Goal: Find specific page/section: Find specific page/section

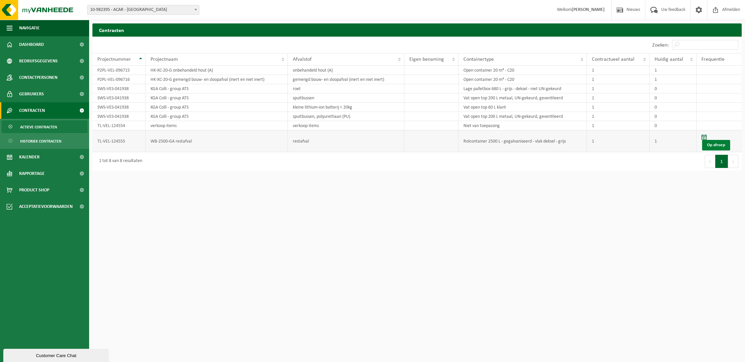
click at [718, 149] on link "Op afroep" at bounding box center [716, 145] width 28 height 11
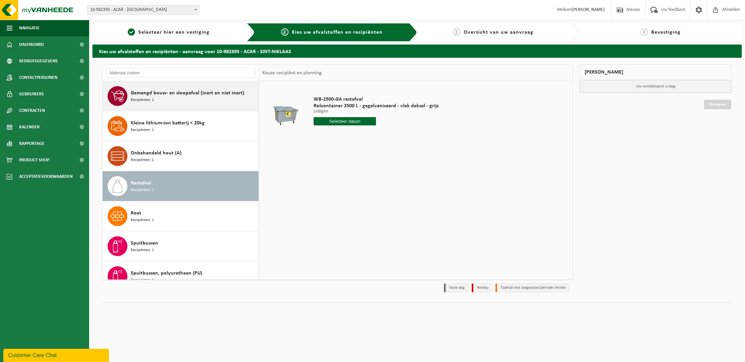
click at [147, 97] on span "Recipiënten: 1" at bounding box center [142, 100] width 23 height 6
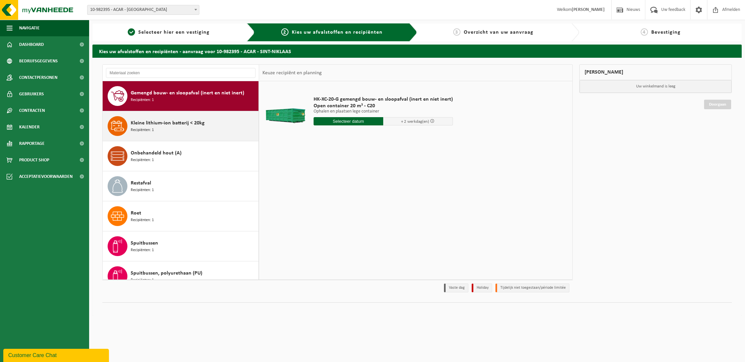
click at [155, 127] on span "Kleine lithium-ion batterij < 20kg" at bounding box center [168, 123] width 74 height 8
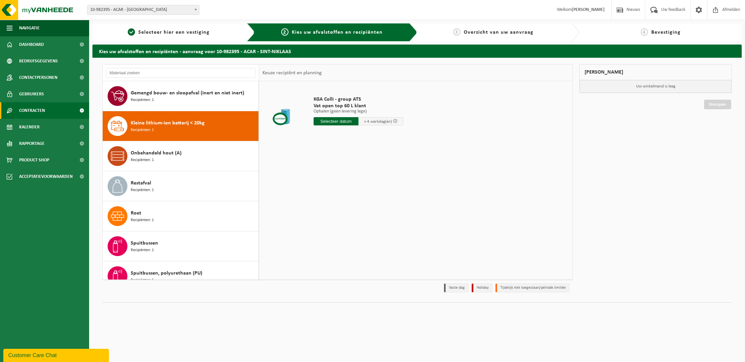
click at [39, 110] on span "Contracten" at bounding box center [32, 110] width 26 height 17
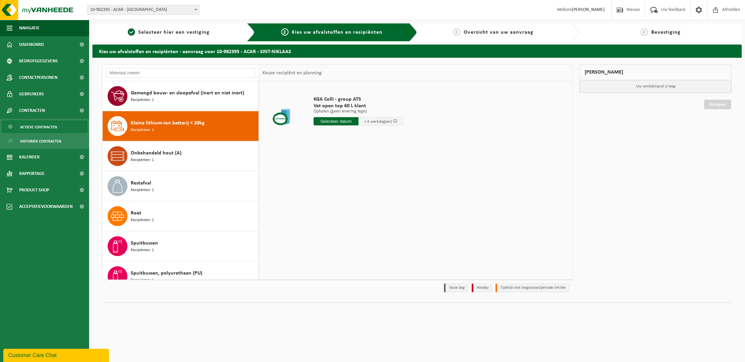
click at [43, 127] on span "Actieve contracten" at bounding box center [38, 127] width 37 height 13
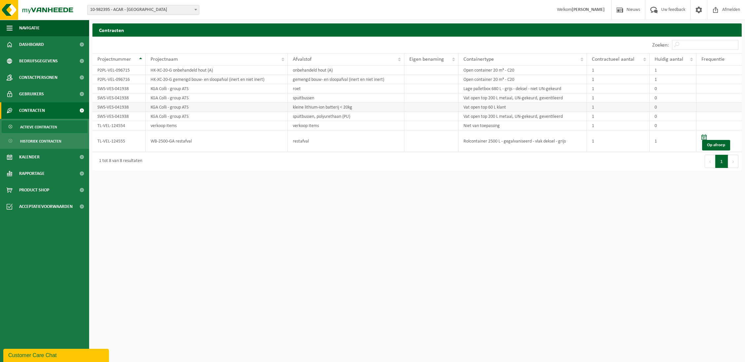
click at [482, 105] on td "Vat open top 60 L klant" at bounding box center [523, 107] width 128 height 9
click at [49, 191] on span "Product Shop" at bounding box center [34, 190] width 30 height 17
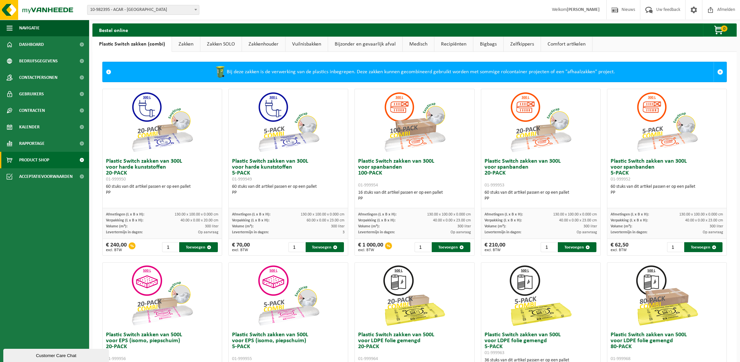
click at [447, 44] on link "Recipiënten" at bounding box center [454, 44] width 39 height 15
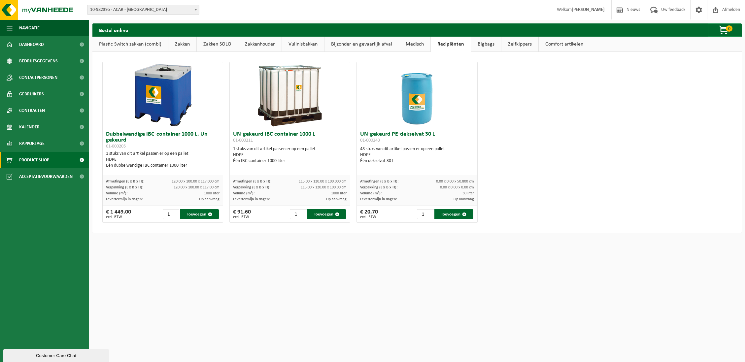
click at [555, 50] on link "Comfort artikelen" at bounding box center [564, 44] width 51 height 15
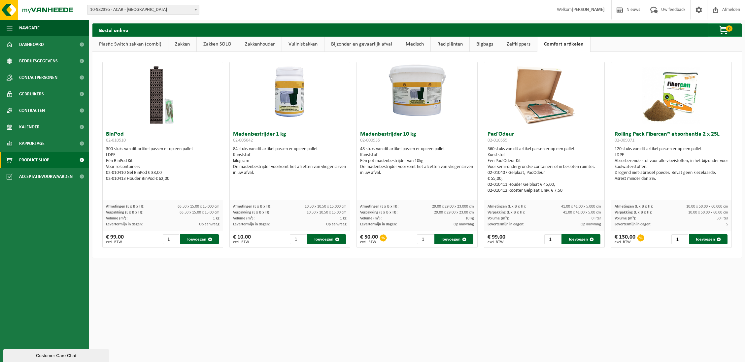
click at [462, 46] on link "Recipiënten" at bounding box center [450, 44] width 39 height 15
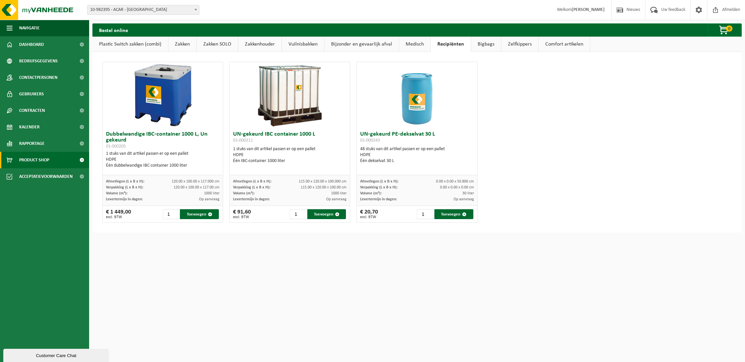
click at [350, 44] on link "Bijzonder en gevaarlijk afval" at bounding box center [362, 44] width 74 height 15
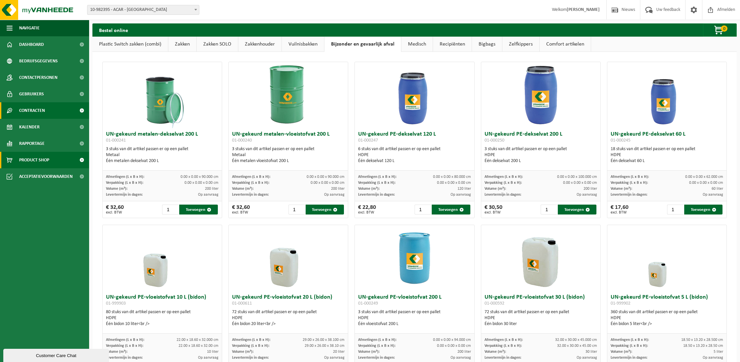
click at [49, 111] on link "Contracten" at bounding box center [44, 110] width 89 height 17
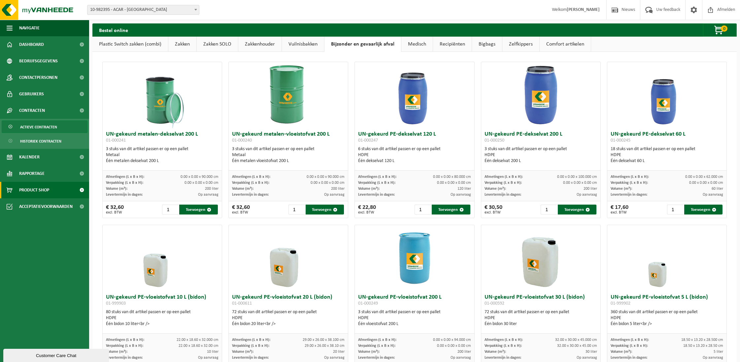
click at [48, 127] on span "Actieve contracten" at bounding box center [38, 127] width 37 height 13
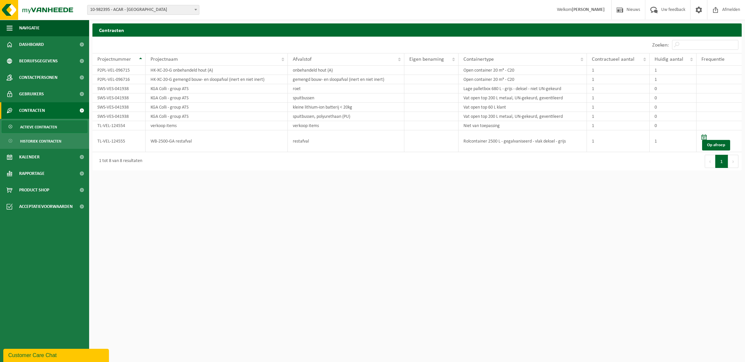
click at [44, 126] on span "Actieve contracten" at bounding box center [38, 127] width 37 height 13
click at [125, 109] on td "SWS-VES-041938" at bounding box center [118, 107] width 53 height 9
click at [57, 49] on link "Dashboard" at bounding box center [44, 44] width 89 height 17
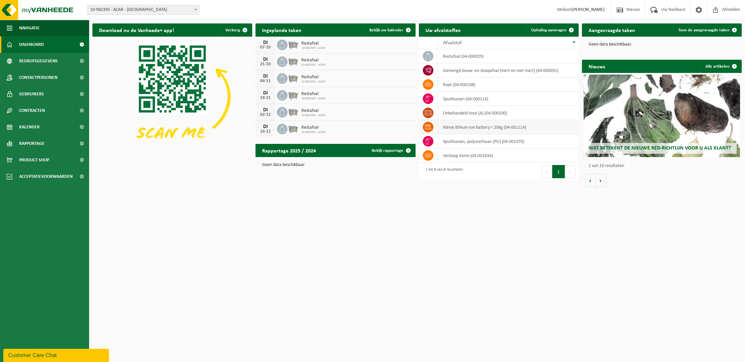
click at [429, 126] on icon at bounding box center [428, 127] width 7 height 7
click at [463, 128] on td "kleine lithium-ion batterij < 20kg (04-001114)" at bounding box center [508, 127] width 141 height 14
